Goal: Find specific fact: Find specific fact

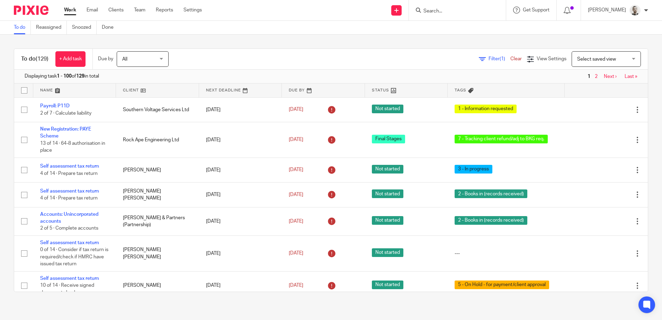
click at [441, 9] on input "Search" at bounding box center [454, 11] width 62 height 6
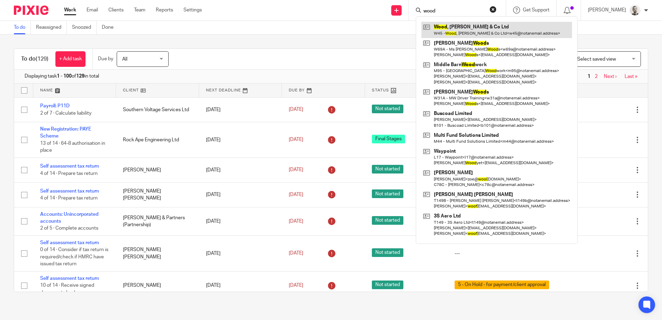
type input "wood"
click at [449, 30] on link at bounding box center [496, 30] width 151 height 16
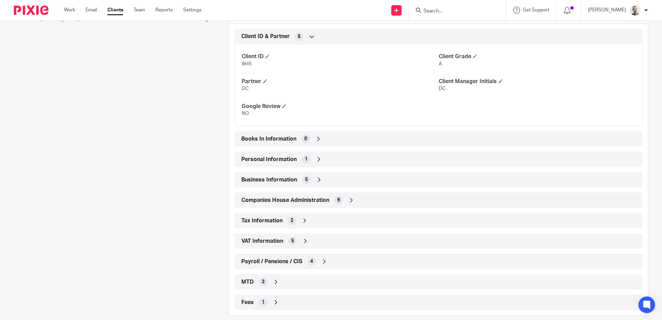
scroll to position [252, 0]
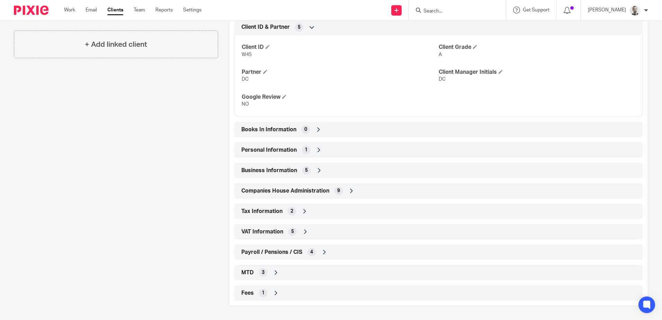
click at [303, 229] on icon at bounding box center [305, 231] width 7 height 7
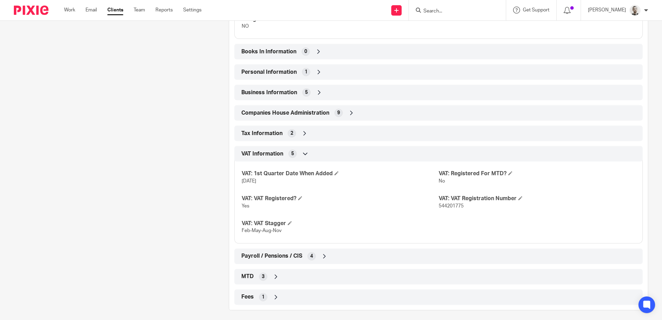
scroll to position [334, 0]
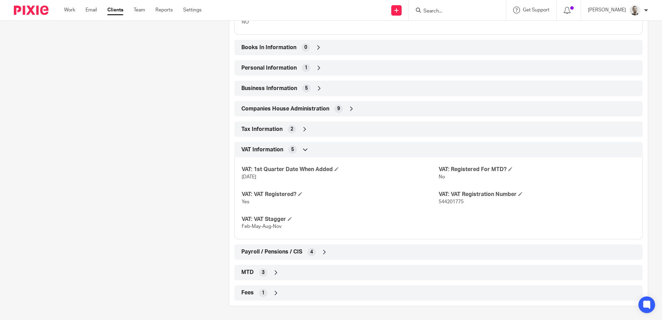
click at [448, 201] on span "544201775" at bounding box center [450, 201] width 25 height 5
copy span "544201775"
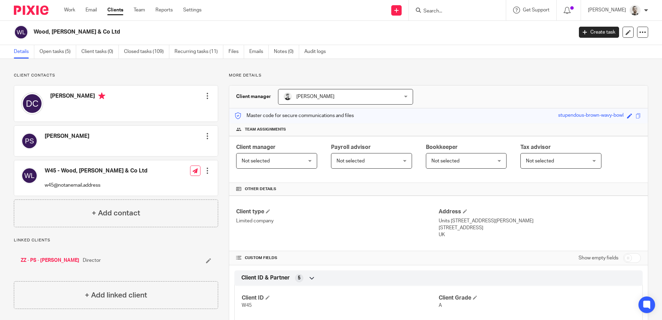
scroll to position [0, 0]
